Goal: Information Seeking & Learning: Understand process/instructions

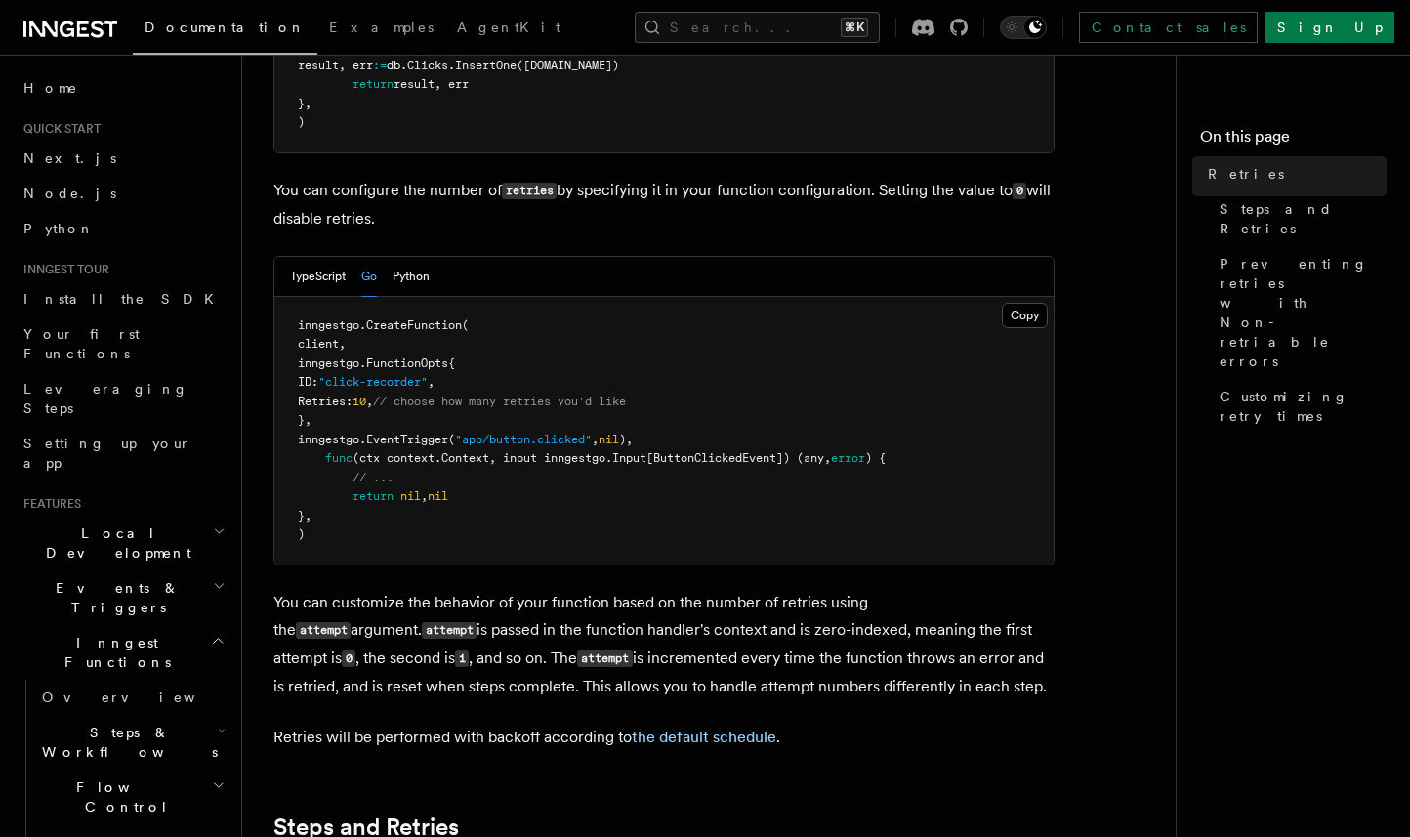
scroll to position [752, 0]
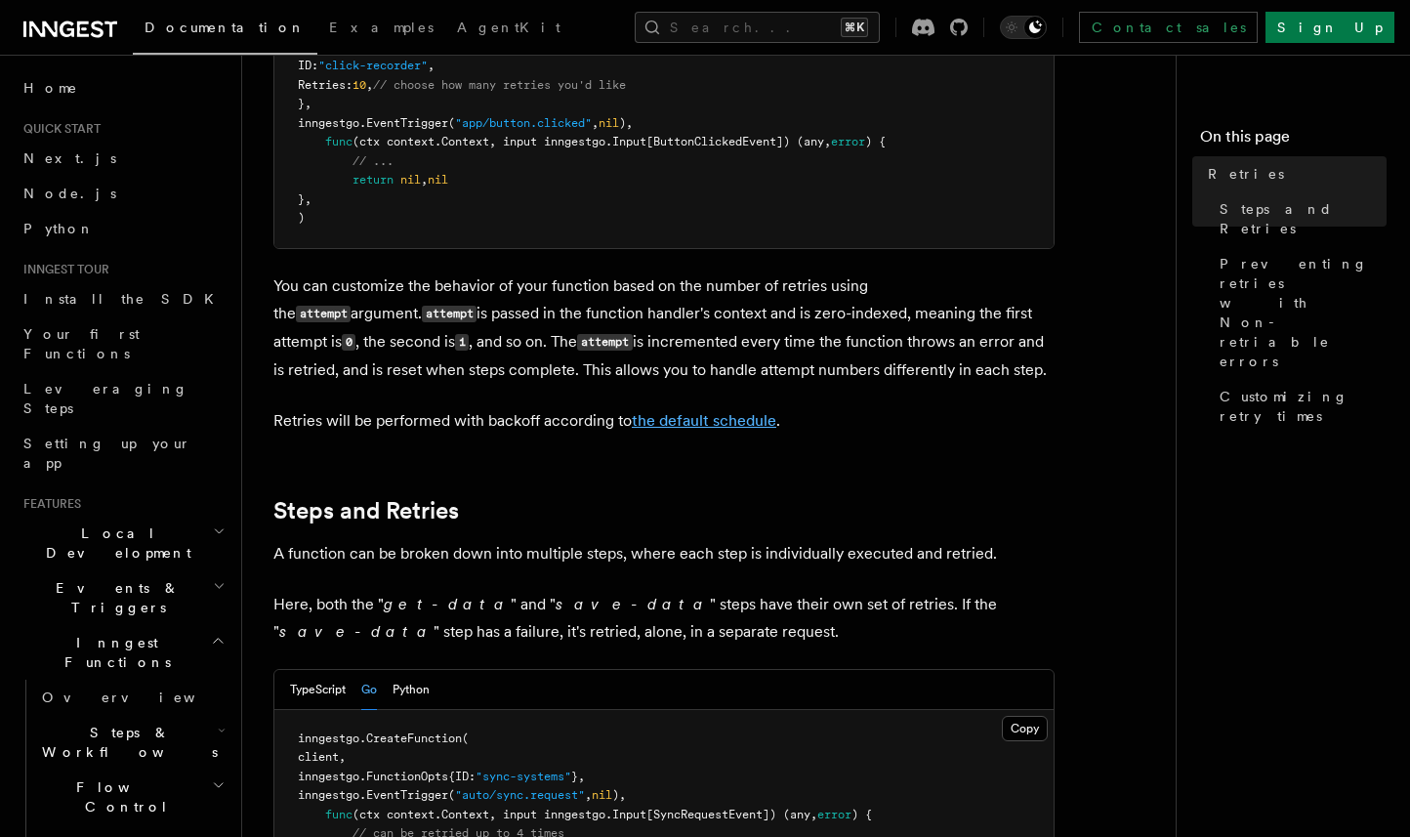
click at [680, 411] on link "the default schedule" at bounding box center [704, 420] width 144 height 19
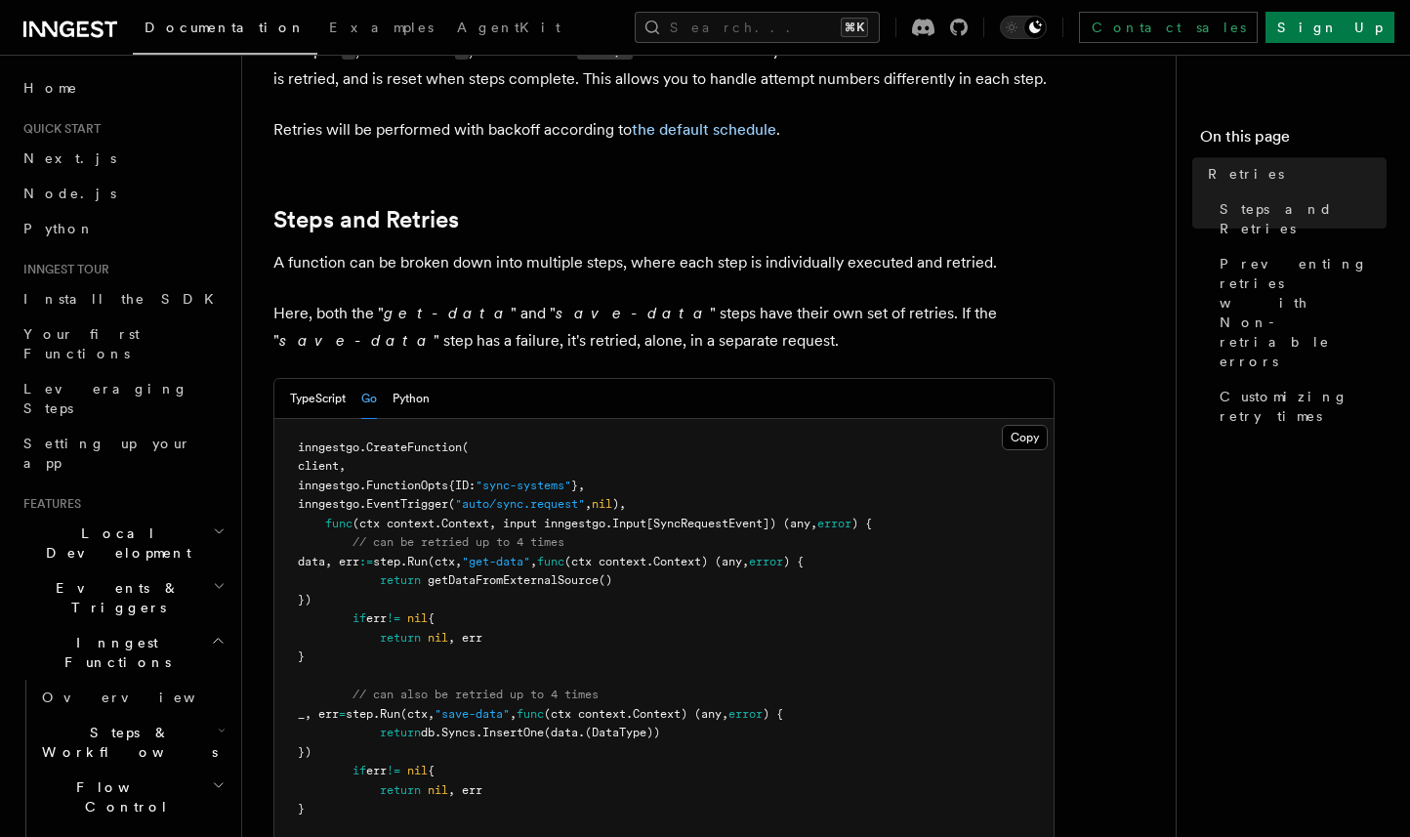
scroll to position [1474, 0]
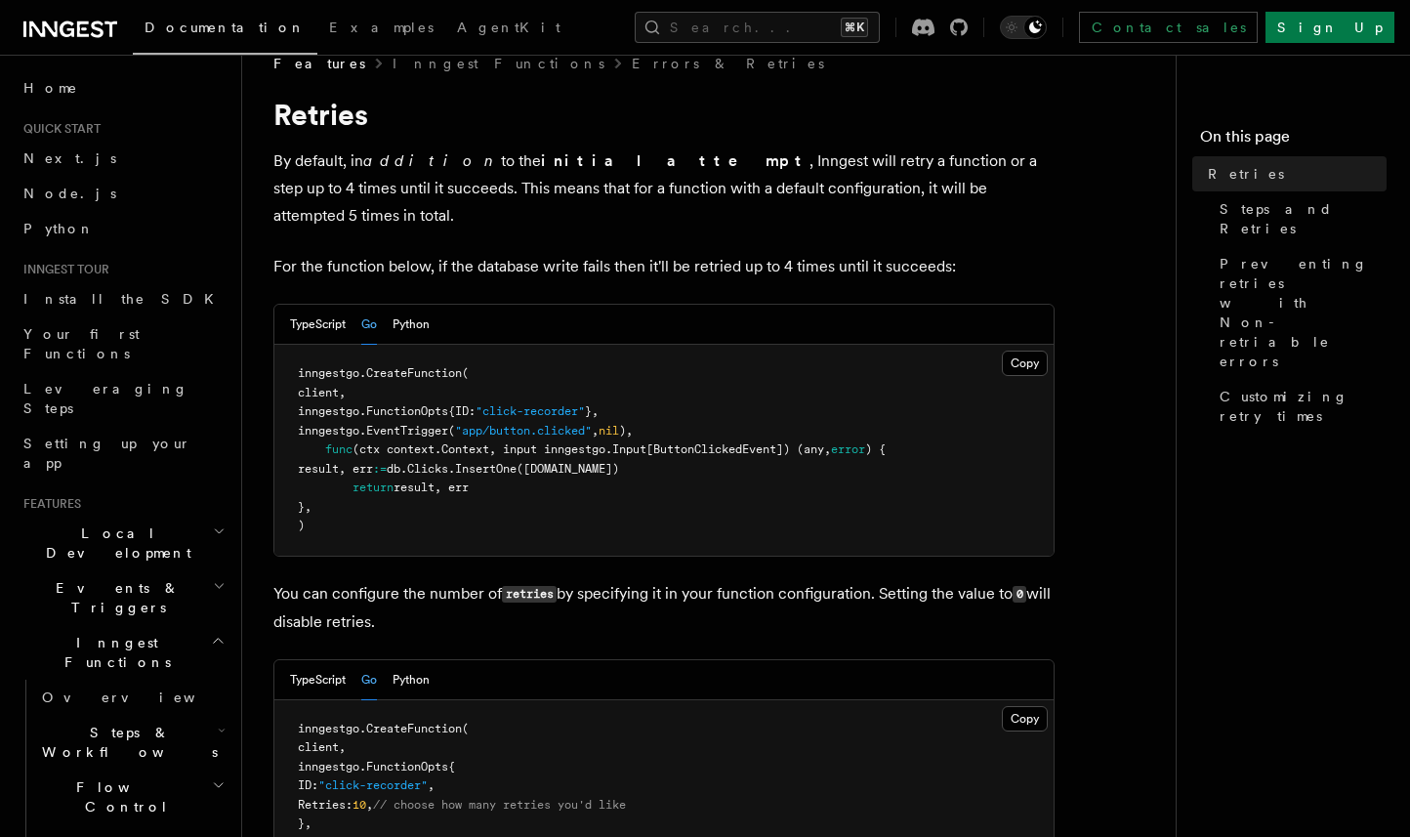
scroll to position [0, 0]
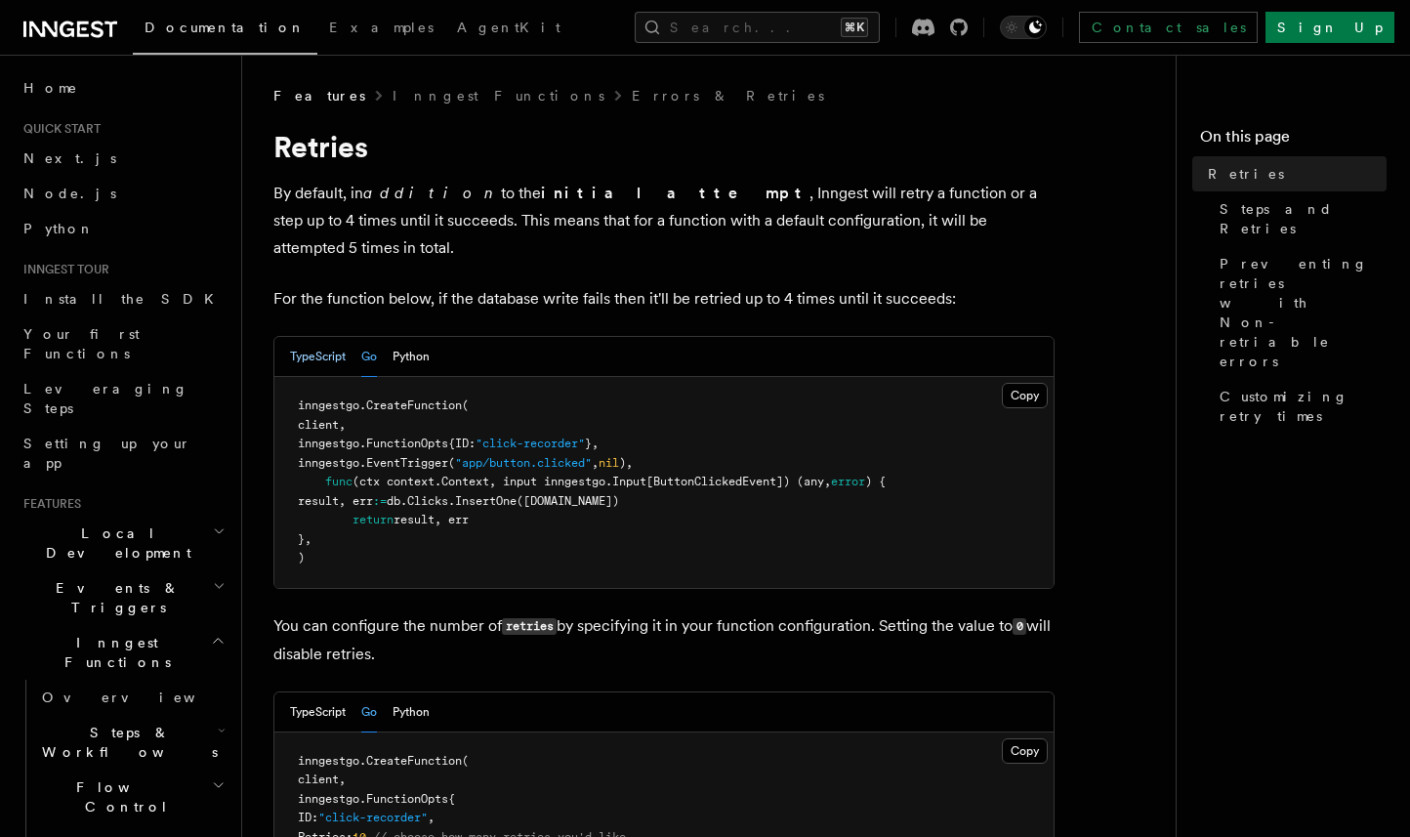
click at [329, 337] on button "TypeScript" at bounding box center [318, 357] width 56 height 40
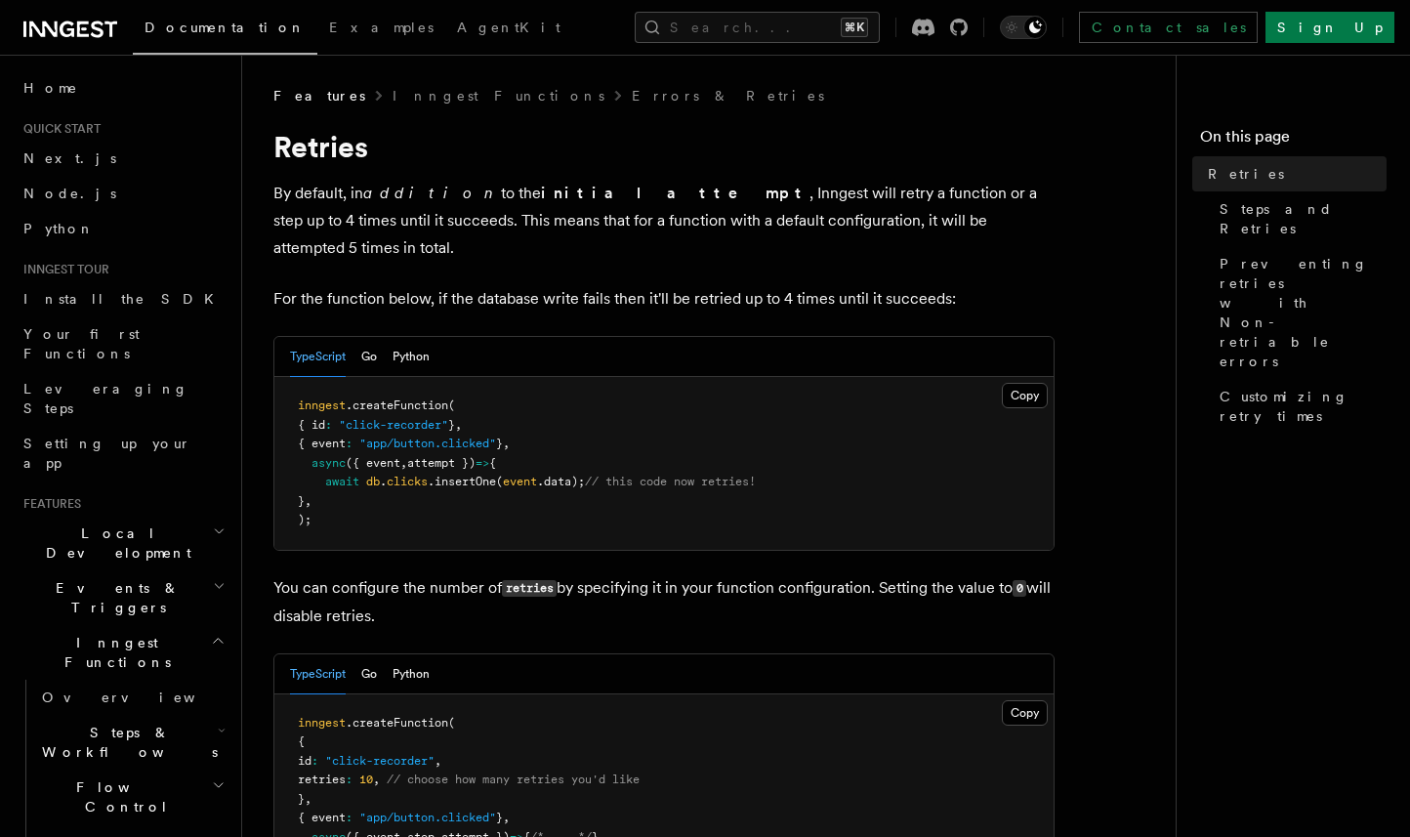
click at [318, 654] on button "TypeScript" at bounding box center [318, 674] width 56 height 40
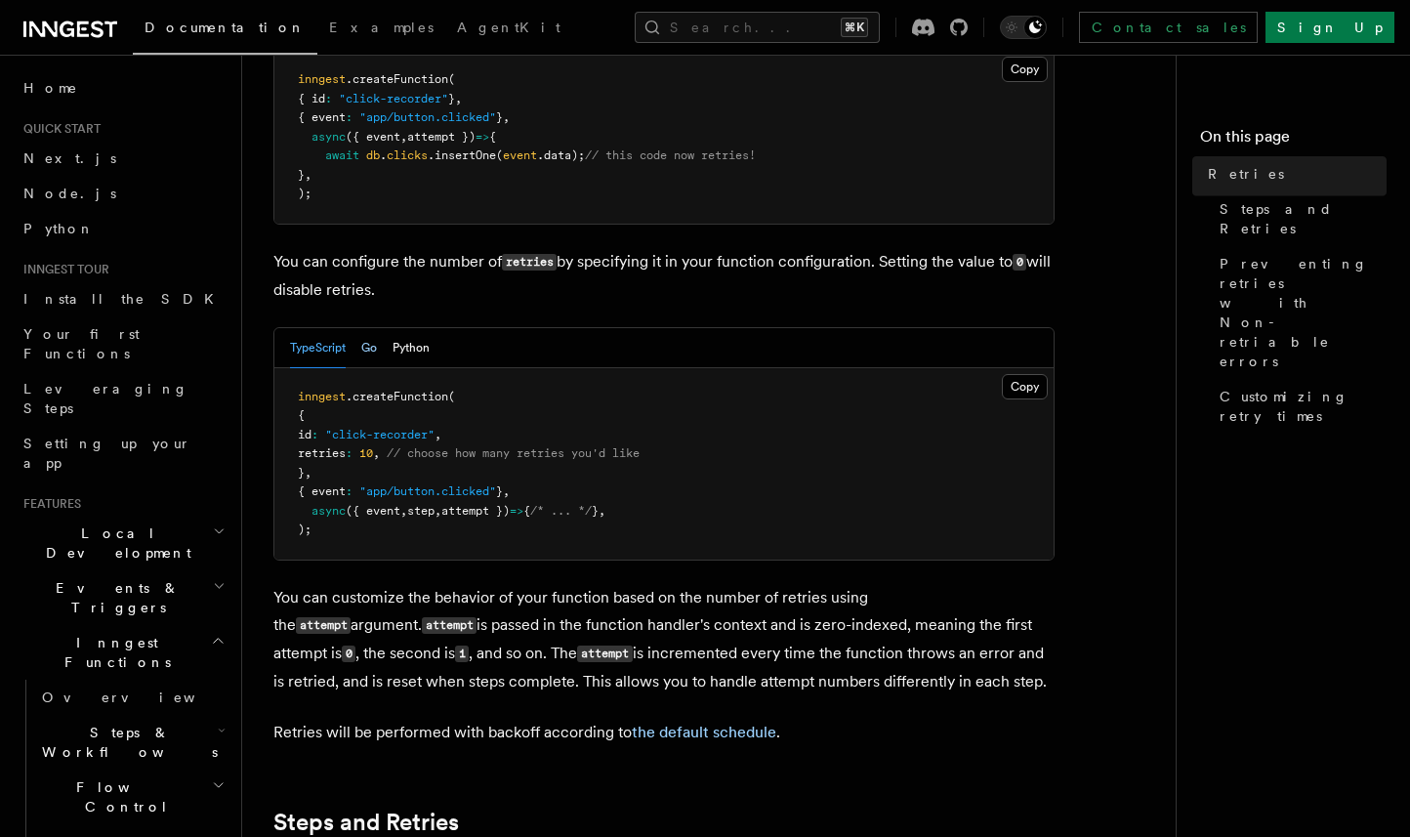
scroll to position [328, 0]
click at [651, 720] on link "the default schedule" at bounding box center [704, 729] width 144 height 19
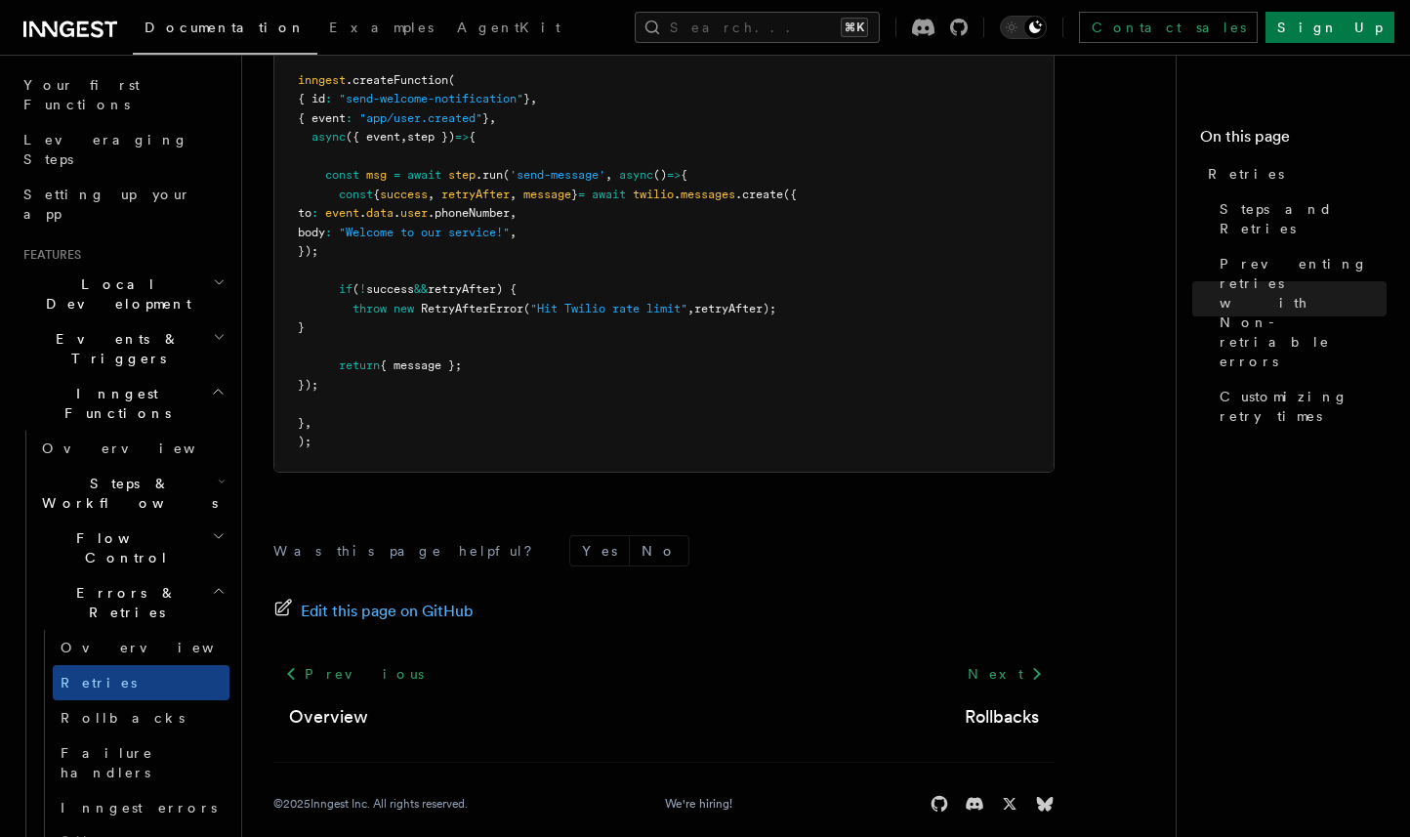
scroll to position [357, 0]
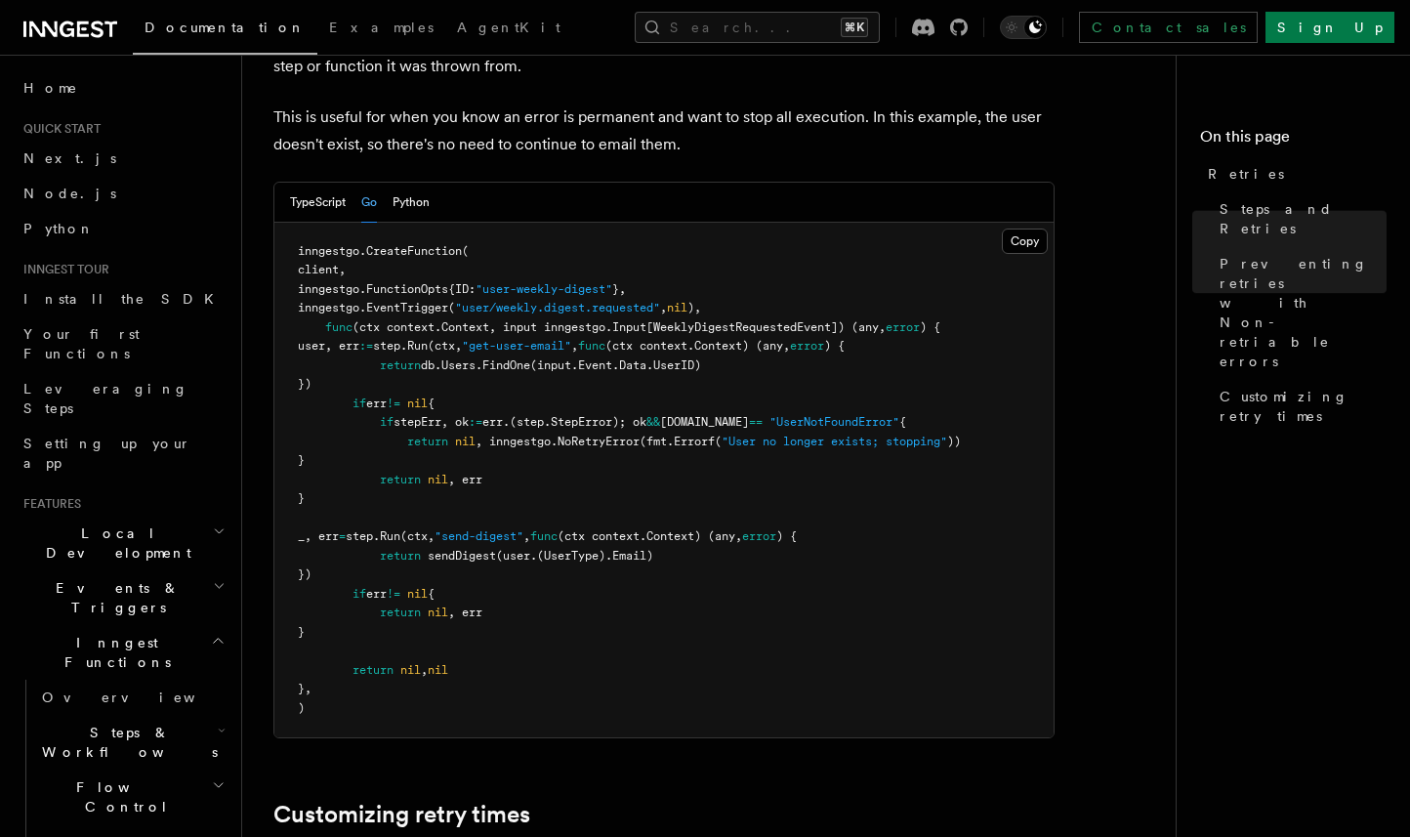
scroll to position [2660, 0]
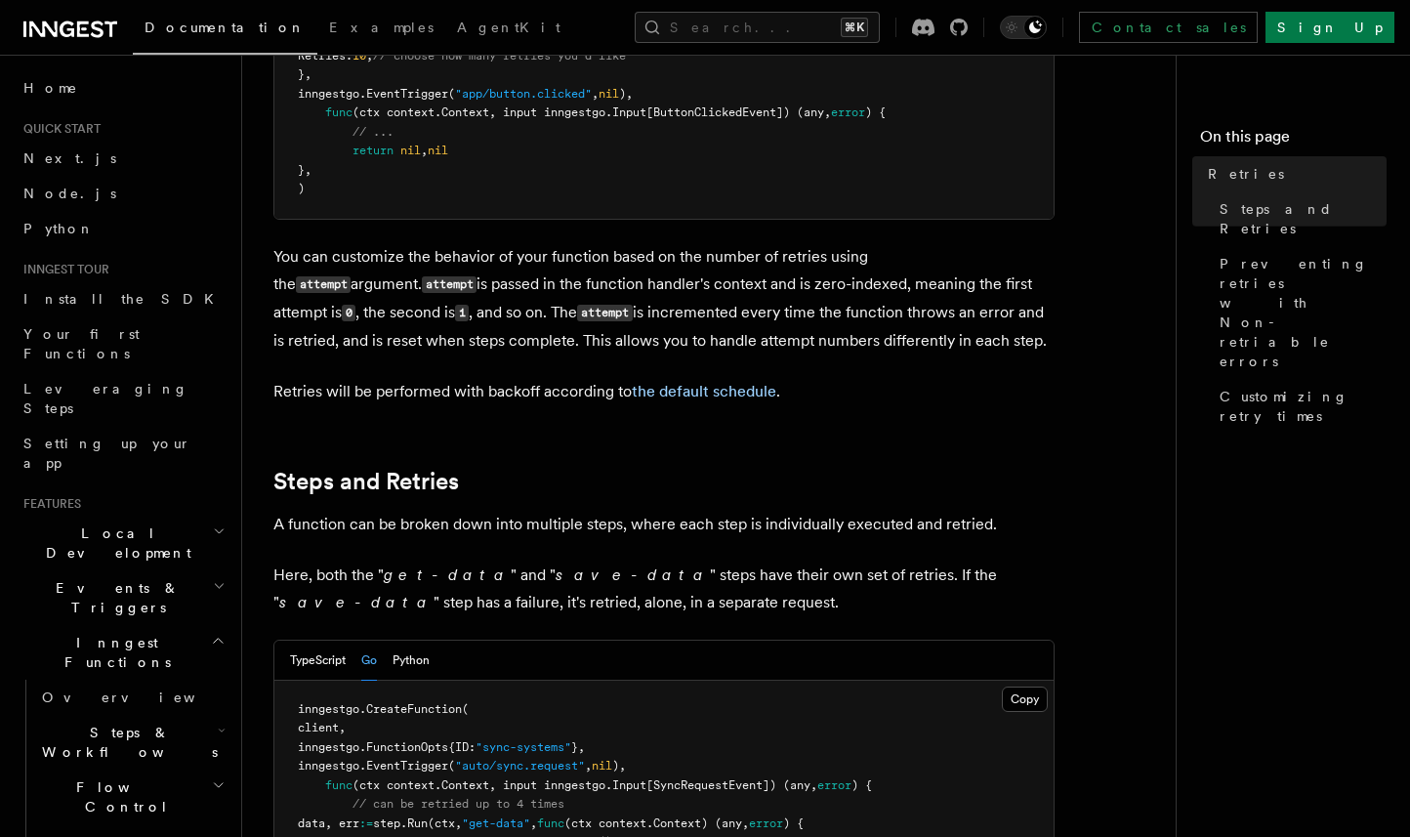
scroll to position [783, 0]
click at [699, 380] on link "the default schedule" at bounding box center [704, 389] width 144 height 19
